Goal: Information Seeking & Learning: Learn about a topic

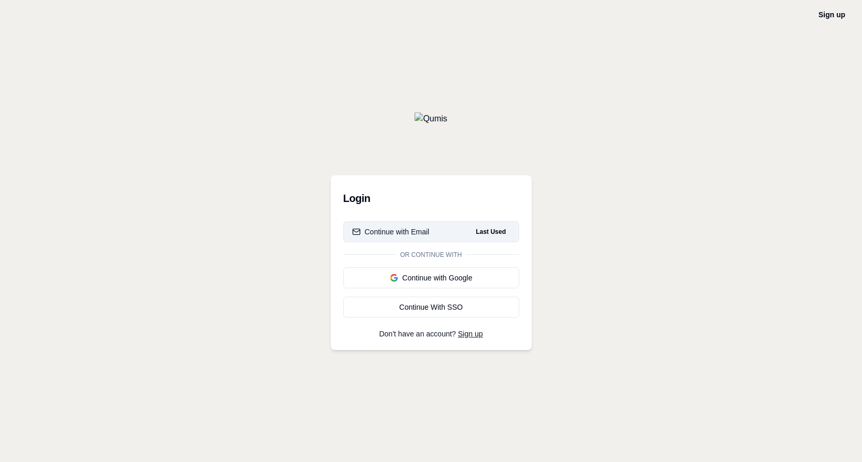
click at [456, 232] on button "Continue with Email Last Used" at bounding box center [431, 231] width 176 height 21
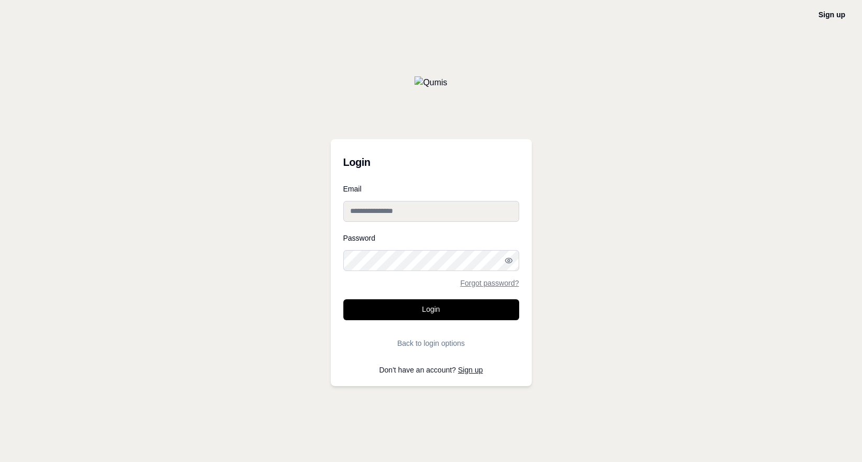
click at [387, 216] on input "Email" at bounding box center [431, 211] width 176 height 21
click at [360, 215] on input "**********" at bounding box center [431, 211] width 176 height 21
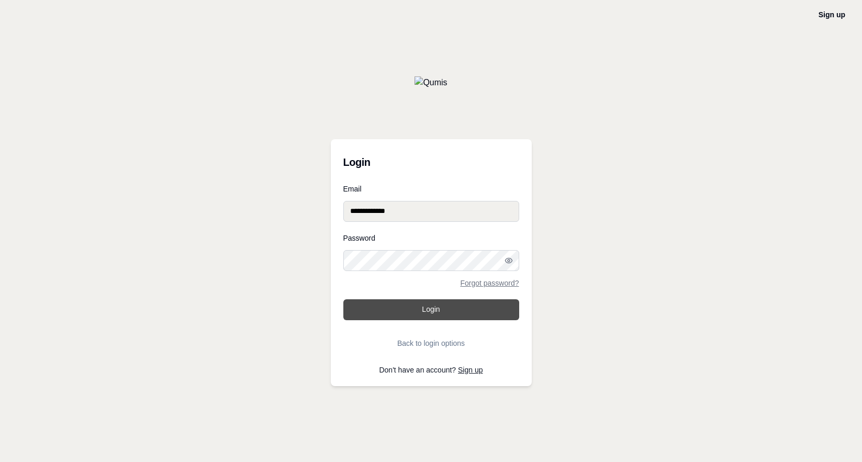
type input "**********"
click at [402, 300] on button "Login" at bounding box center [431, 309] width 176 height 21
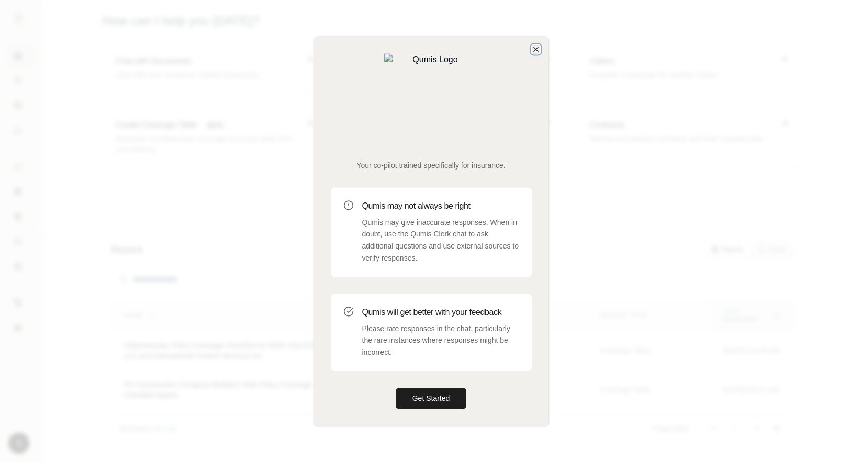
click at [536, 53] on icon "button" at bounding box center [535, 49] width 8 height 8
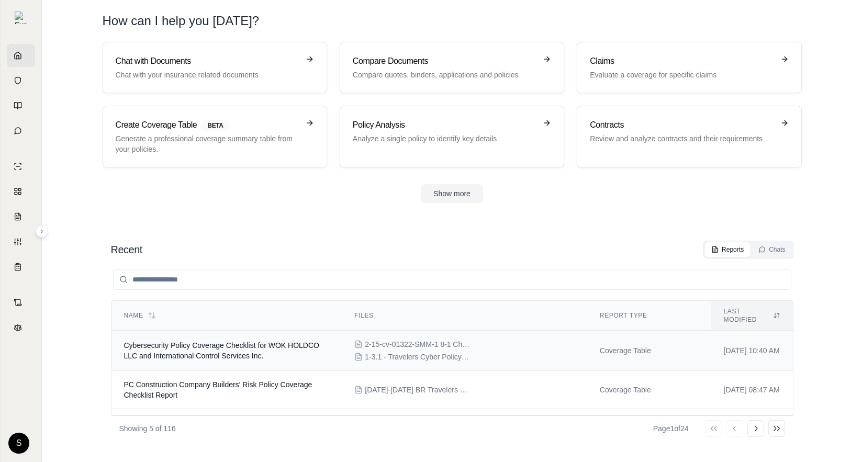
click at [268, 341] on span "Cybersecurity Policy Coverage Checklist for WOK HOLDCO LLC and International Co…" at bounding box center [221, 350] width 195 height 19
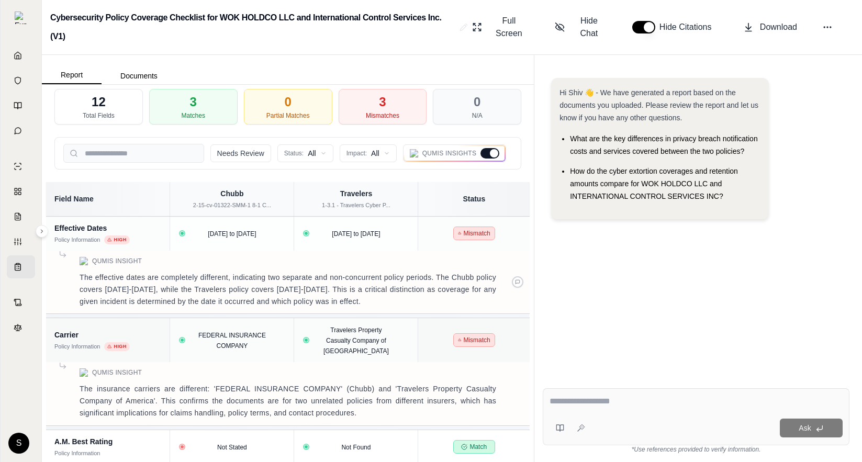
click at [186, 262] on div "Qumis Insight" at bounding box center [287, 261] width 467 height 8
click at [490, 158] on div at bounding box center [489, 153] width 19 height 10
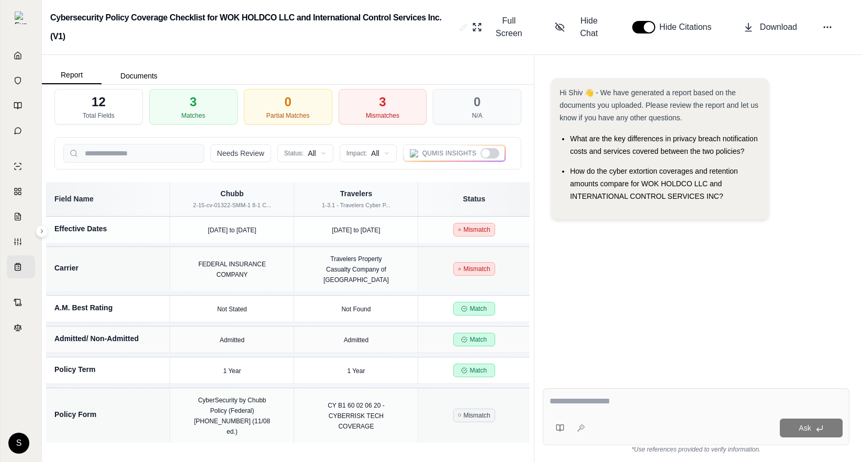
click at [490, 158] on div at bounding box center [489, 153] width 19 height 10
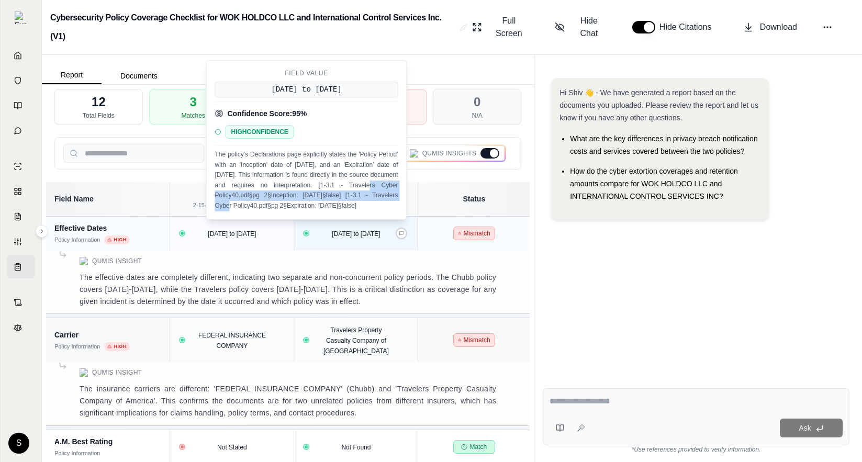
drag, startPoint x: 331, startPoint y: 185, endPoint x: 369, endPoint y: 195, distance: 39.3
click at [369, 195] on p "The policy's Declarations page explicitly states the 'Policy Period' with an 'I…" at bounding box center [306, 180] width 183 height 61
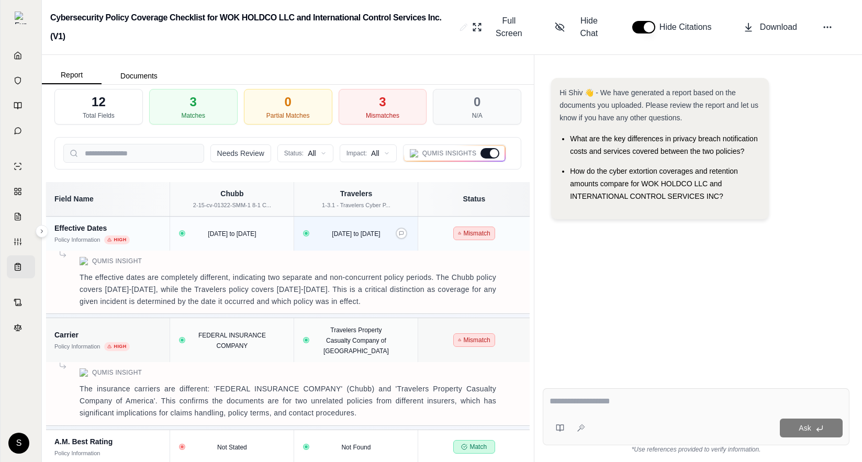
click at [592, 288] on div "Hi Shiv 👋 - We have generated a report based on the documents you uploaded. Ple…" at bounding box center [695, 221] width 307 height 302
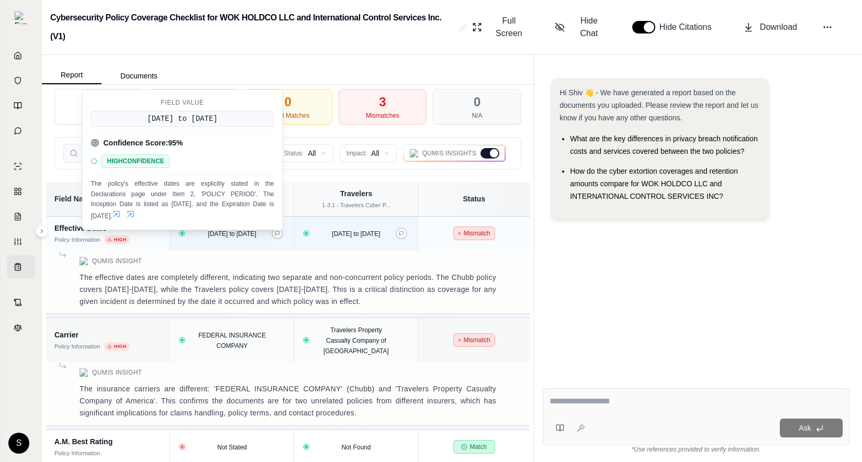
click at [121, 214] on icon at bounding box center [116, 214] width 8 height 8
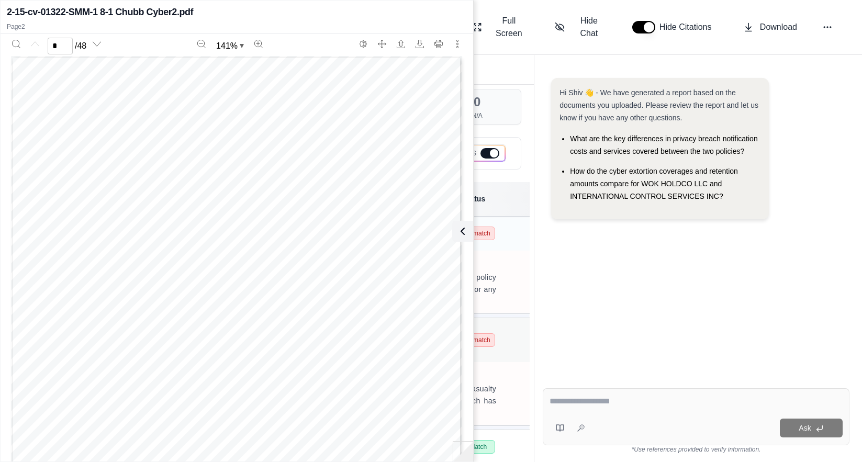
scroll to position [583, 0]
type input "*"
click at [462, 233] on icon at bounding box center [460, 231] width 13 height 13
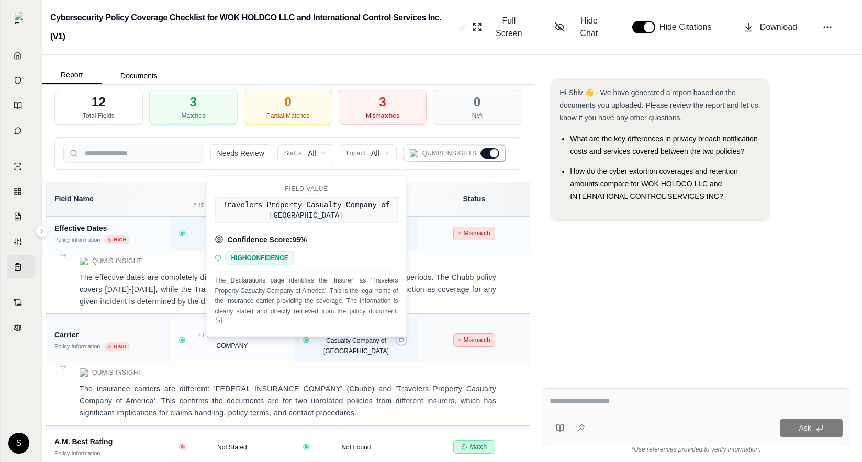
click at [222, 320] on icon at bounding box center [219, 320] width 8 height 8
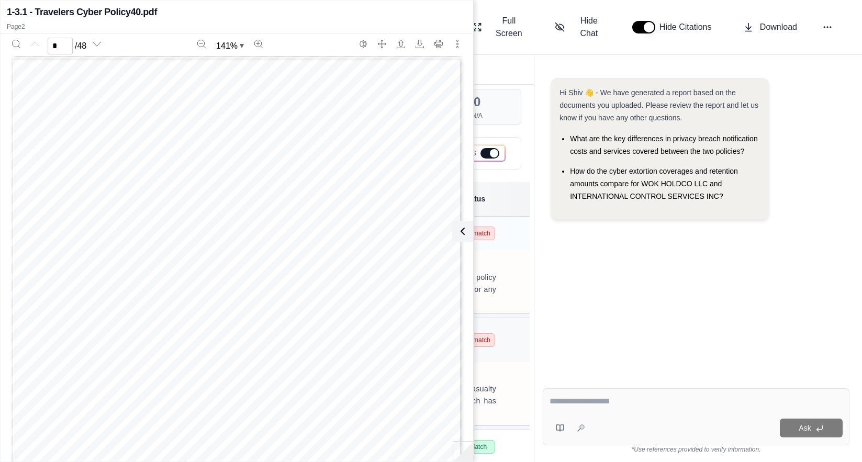
scroll to position [583, 0]
type input "*"
click at [587, 310] on div "Hi Shiv 👋 - We have generated a report based on the documents you uploaded. Ple…" at bounding box center [695, 221] width 307 height 302
click at [462, 231] on icon at bounding box center [460, 231] width 13 height 13
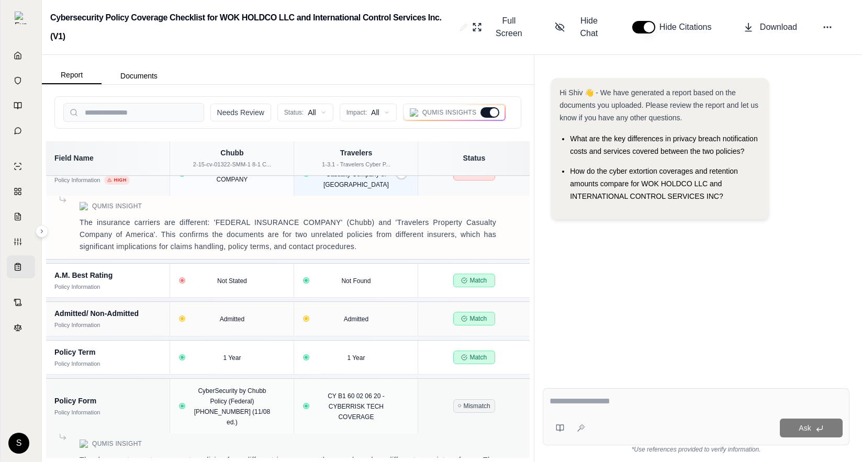
scroll to position [153, 0]
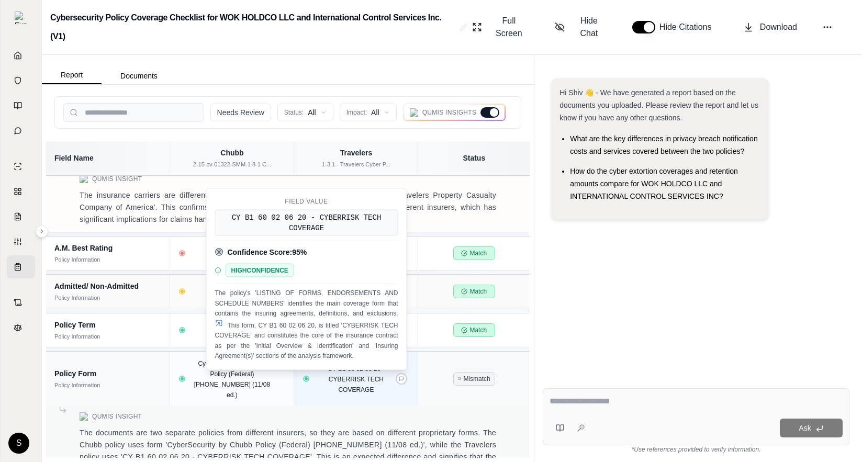
click at [219, 324] on icon at bounding box center [219, 323] width 8 height 8
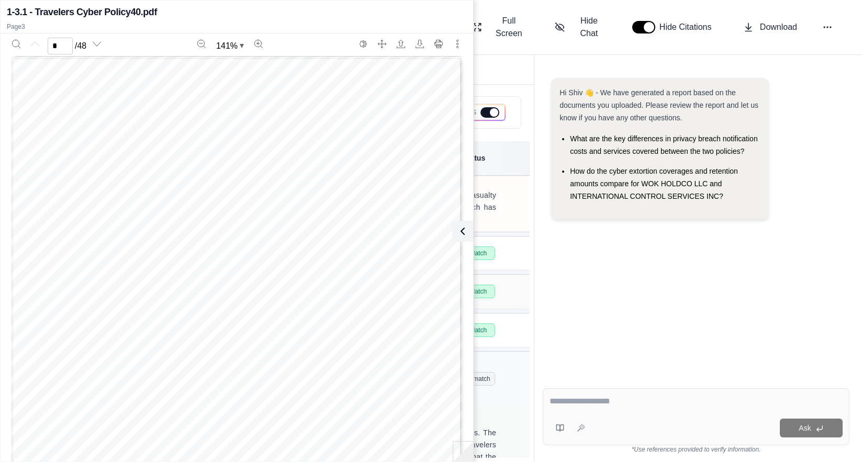
type input "*"
click at [649, 355] on div "Hi Shiv 👋 - We have generated a report based on the documents you uploaded. Ple…" at bounding box center [695, 221] width 307 height 302
click at [467, 229] on button at bounding box center [460, 231] width 21 height 21
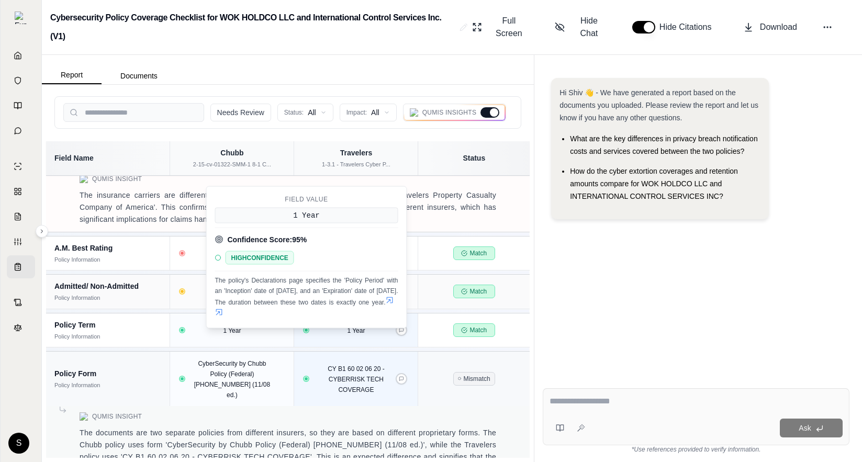
click at [223, 310] on icon at bounding box center [219, 312] width 8 height 8
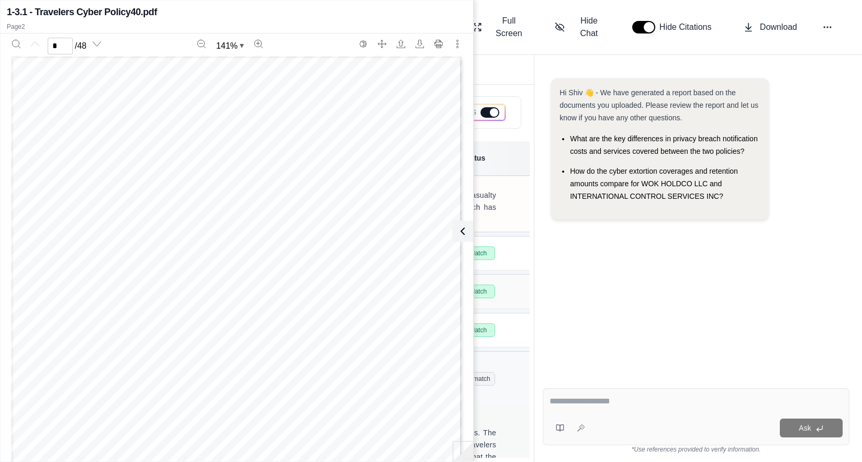
scroll to position [583, 0]
type input "*"
click at [459, 231] on icon at bounding box center [460, 231] width 3 height 6
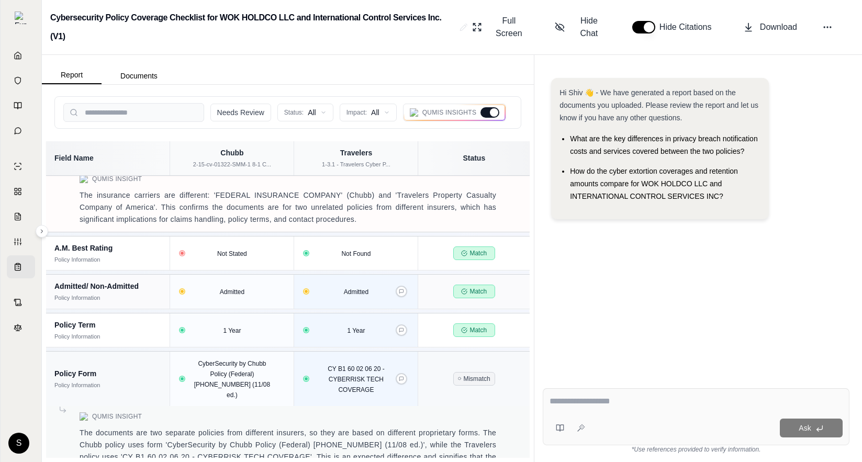
scroll to position [166, 0]
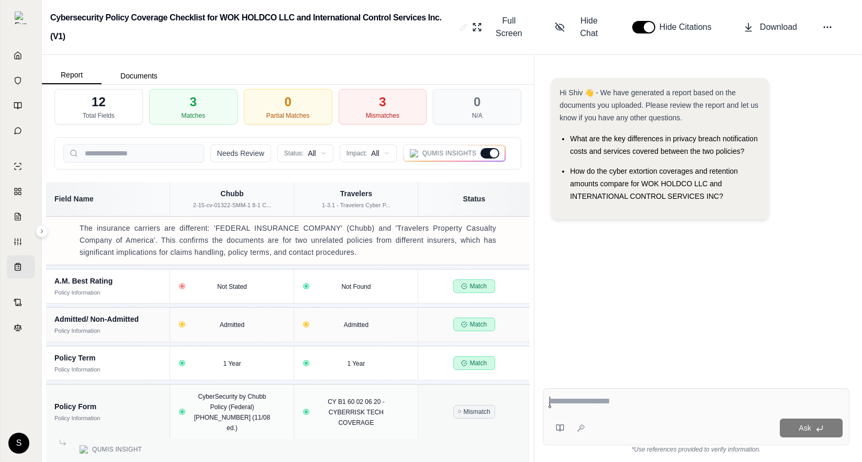
scroll to position [166, 0]
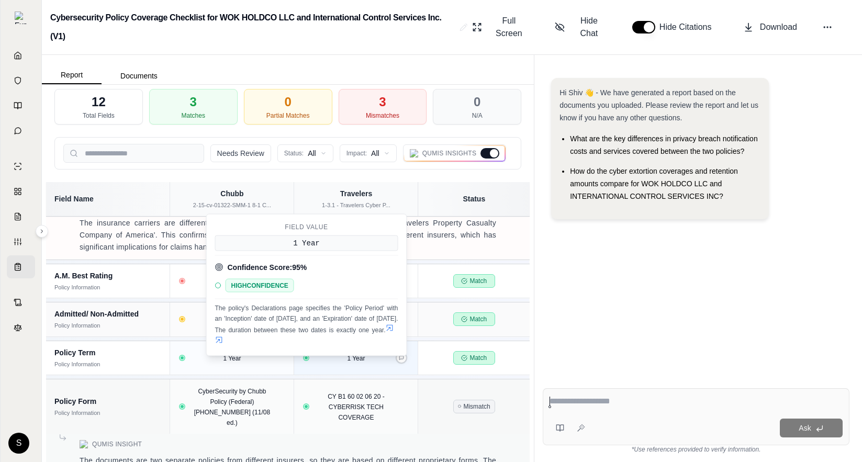
click at [222, 338] on icon at bounding box center [219, 339] width 6 height 6
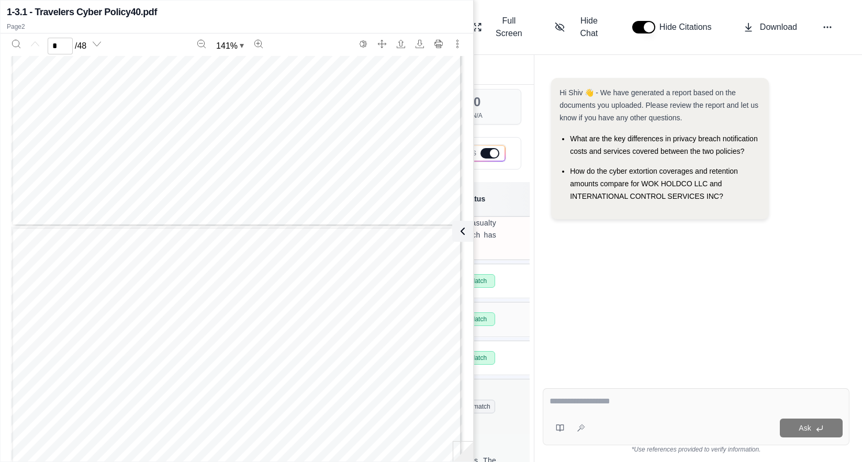
scroll to position [583, 0]
type input "*"
click at [731, 320] on div "Hi Shiv 👋 - We have generated a report based on the documents you uploaded. Ple…" at bounding box center [695, 221] width 307 height 302
click at [457, 228] on icon at bounding box center [460, 231] width 13 height 13
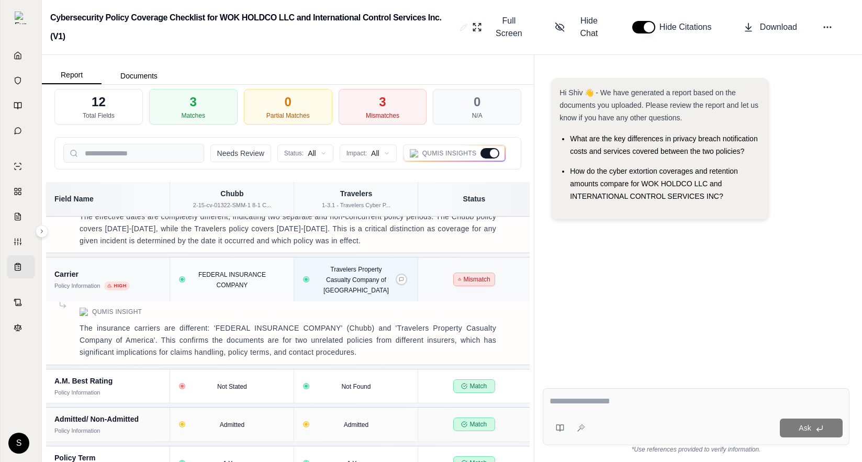
scroll to position [166, 0]
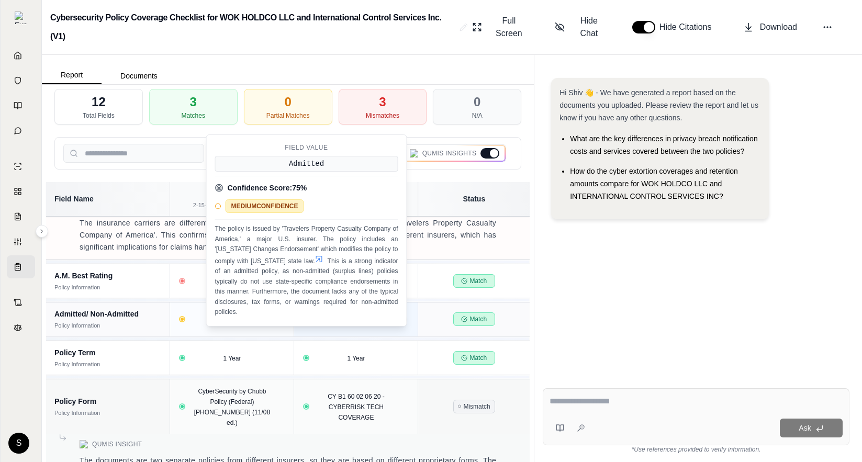
click at [316, 259] on icon at bounding box center [319, 259] width 6 height 6
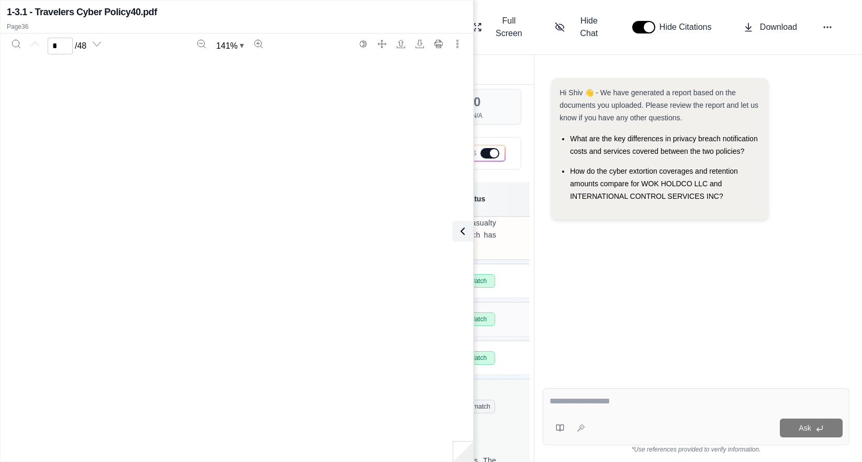
scroll to position [20424, 0]
type input "**"
click at [467, 230] on button at bounding box center [460, 231] width 21 height 21
